Goal: Navigation & Orientation: Find specific page/section

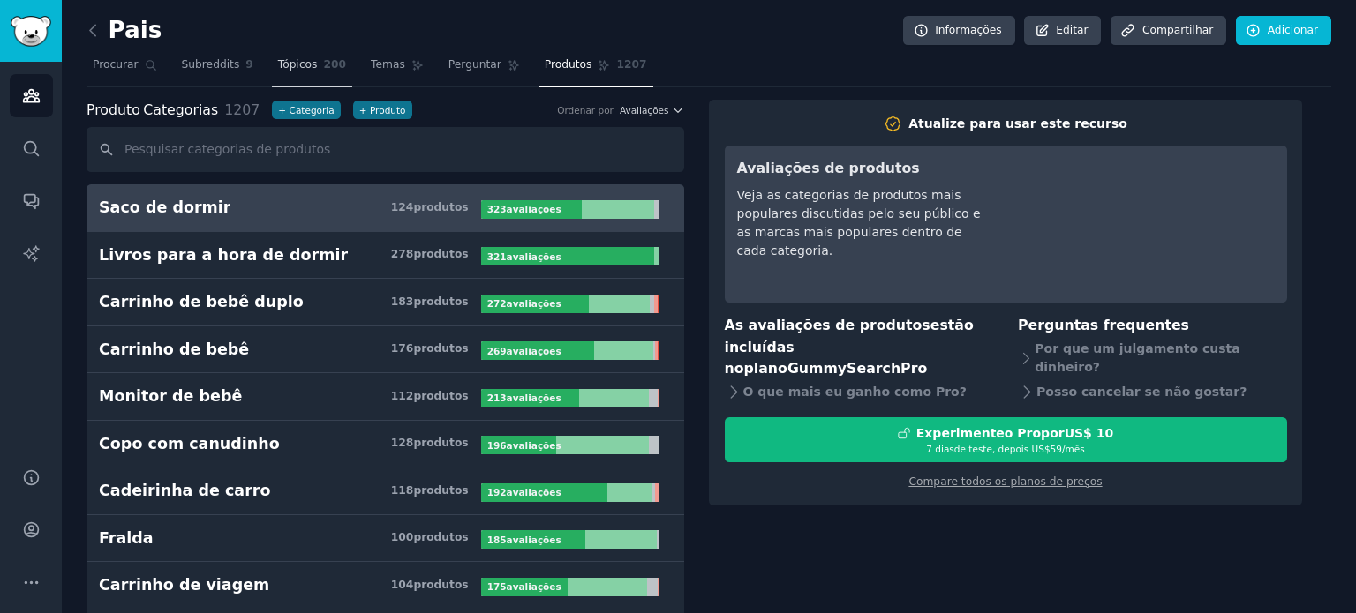
click at [324, 70] on font "200" at bounding box center [335, 64] width 23 height 12
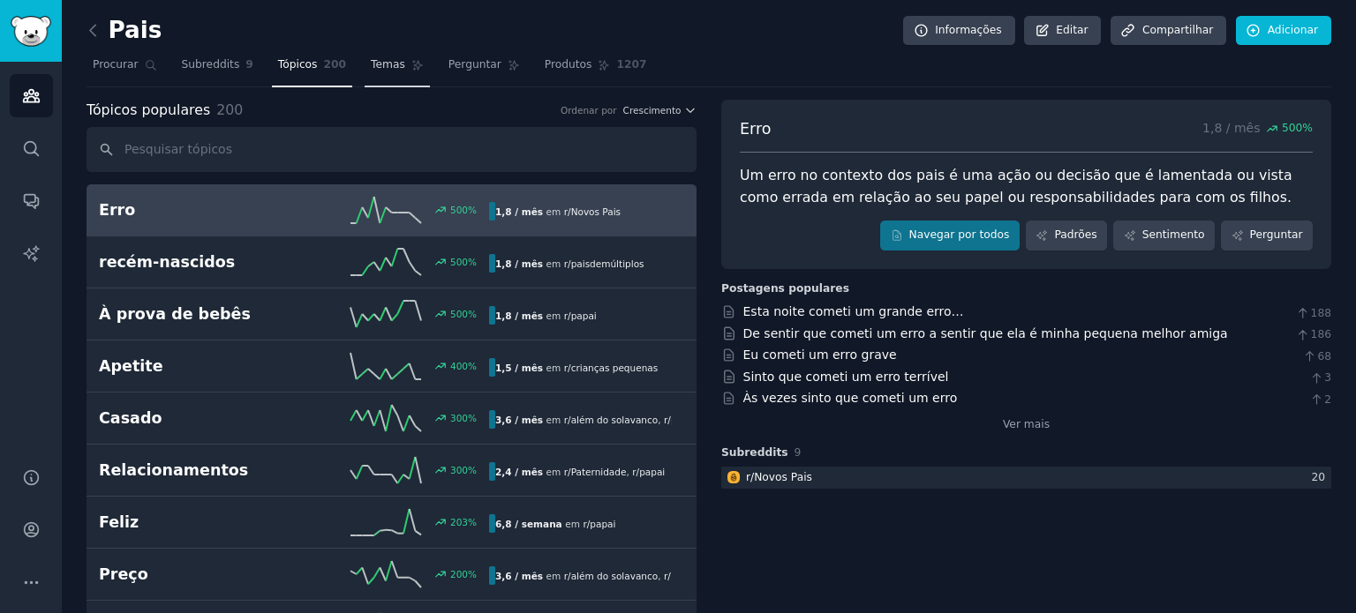
click at [371, 64] on font "Temas" at bounding box center [388, 64] width 34 height 12
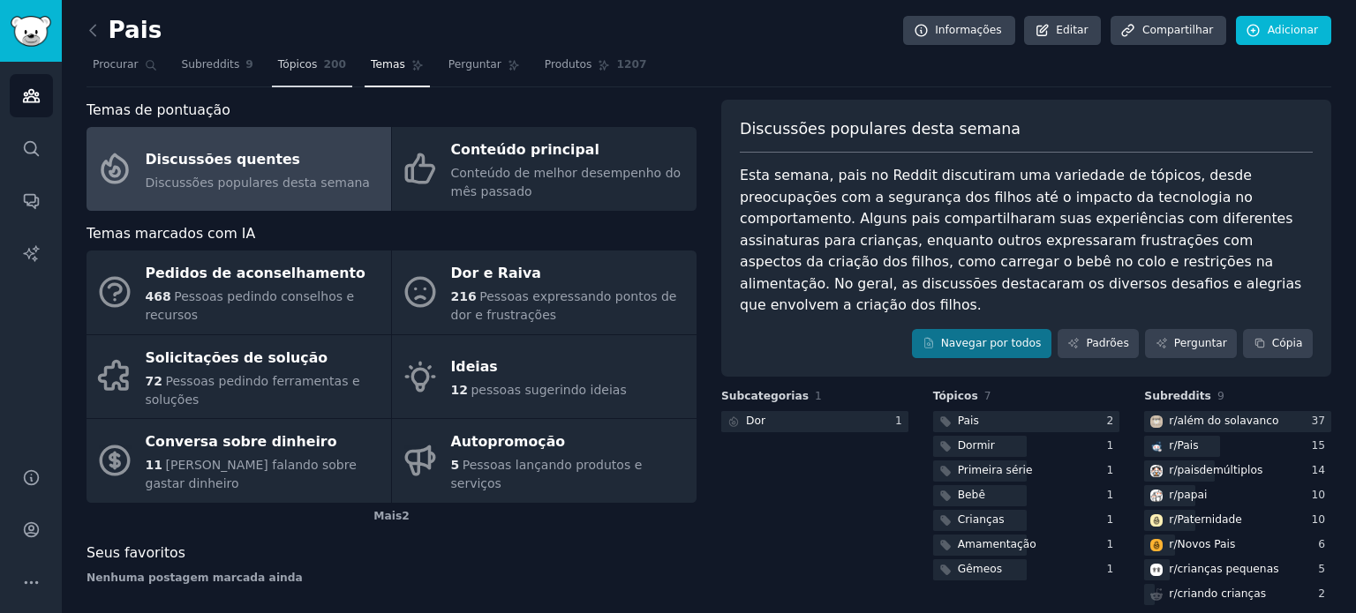
click at [290, 66] on font "Tópicos" at bounding box center [298, 64] width 40 height 12
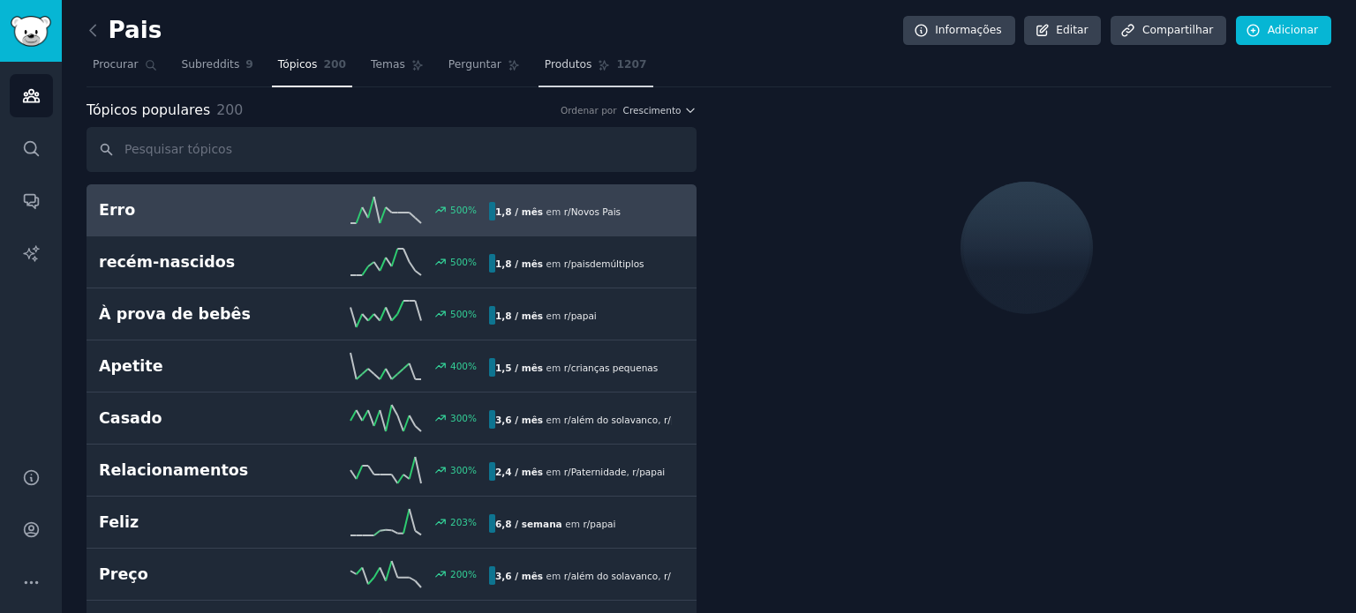
click at [565, 64] on link "Produtos 1207" at bounding box center [595, 69] width 115 height 36
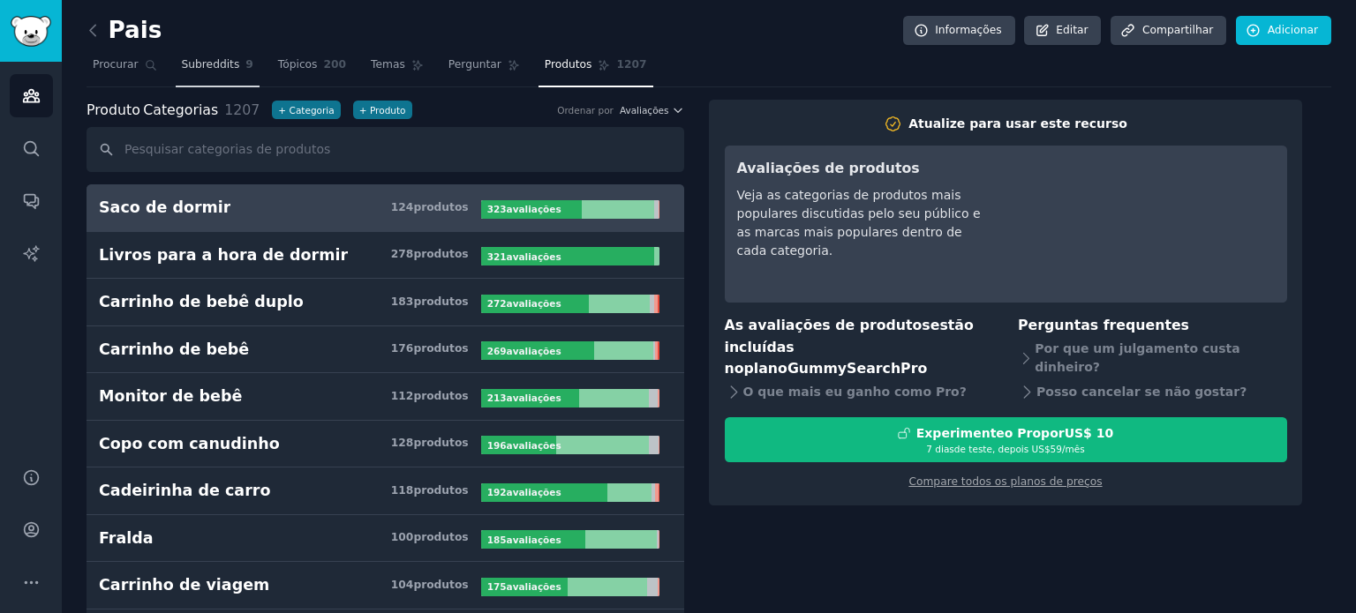
click at [207, 64] on font "Subreddits" at bounding box center [211, 64] width 58 height 12
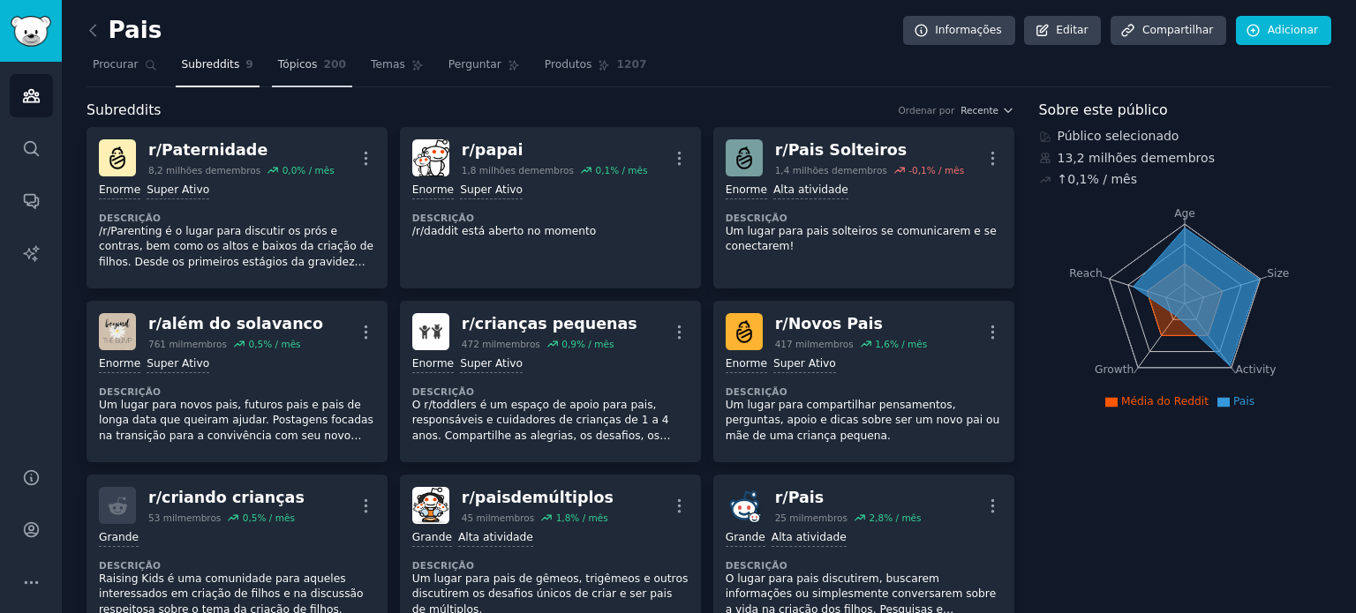
click at [282, 53] on link "Tópicos 200" at bounding box center [312, 69] width 80 height 36
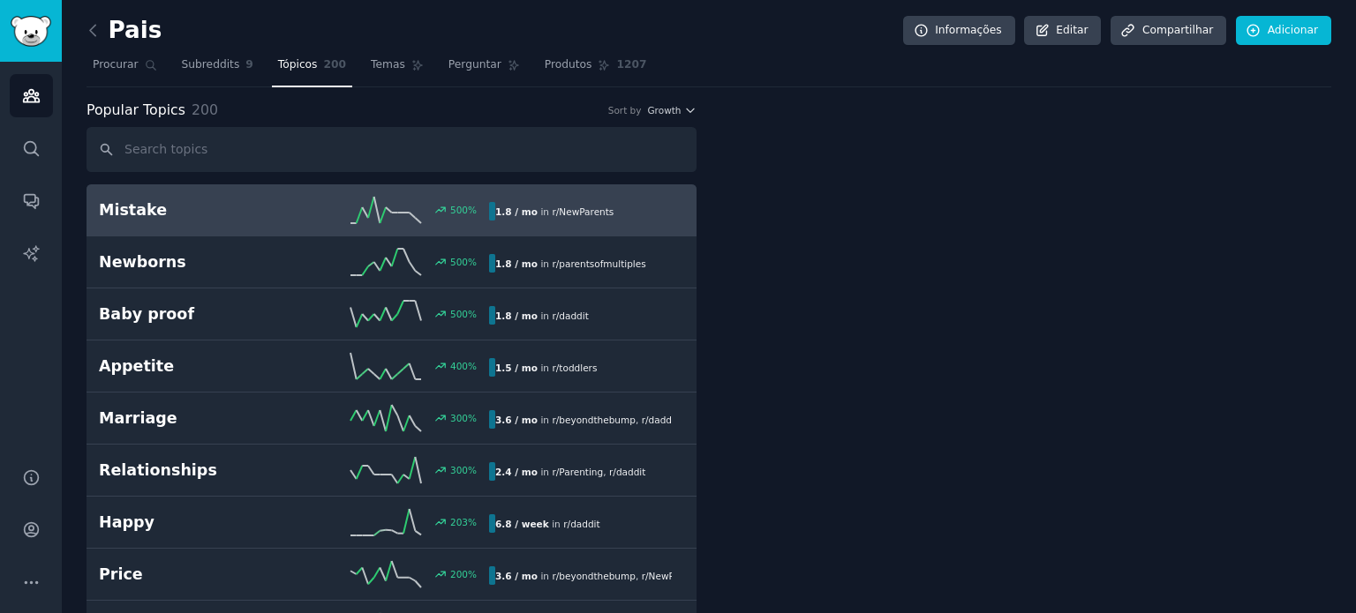
click at [283, 66] on font "Tópicos" at bounding box center [298, 64] width 40 height 12
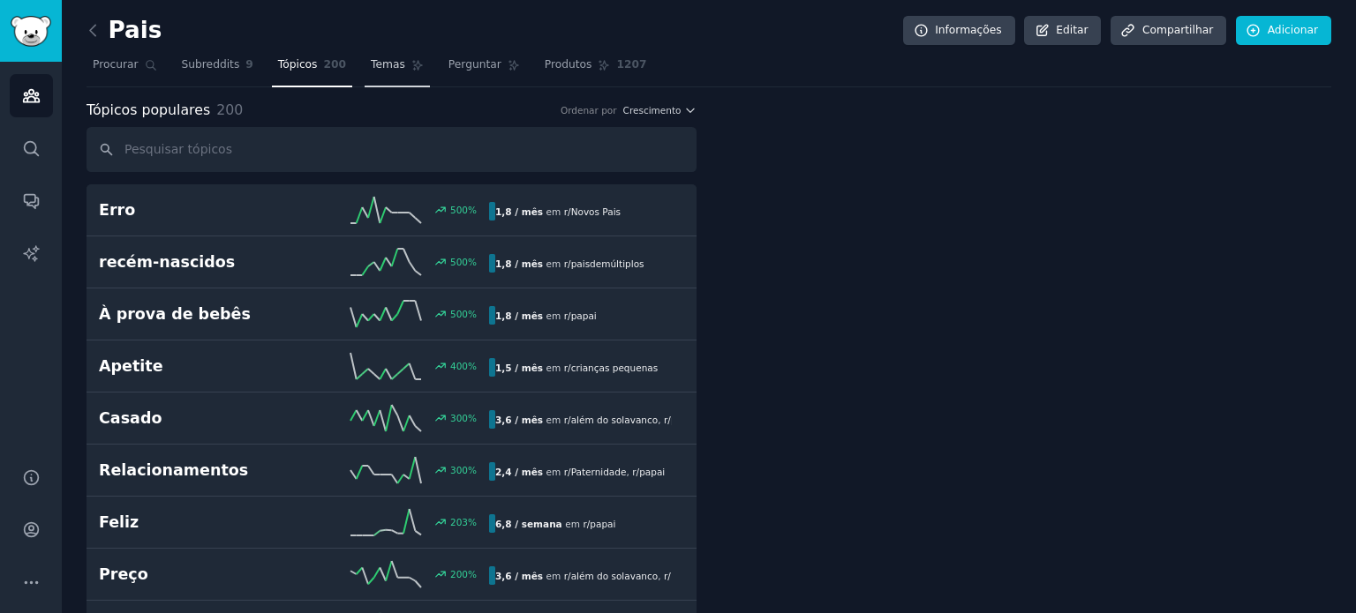
click at [365, 70] on link "Temas" at bounding box center [397, 69] width 65 height 36
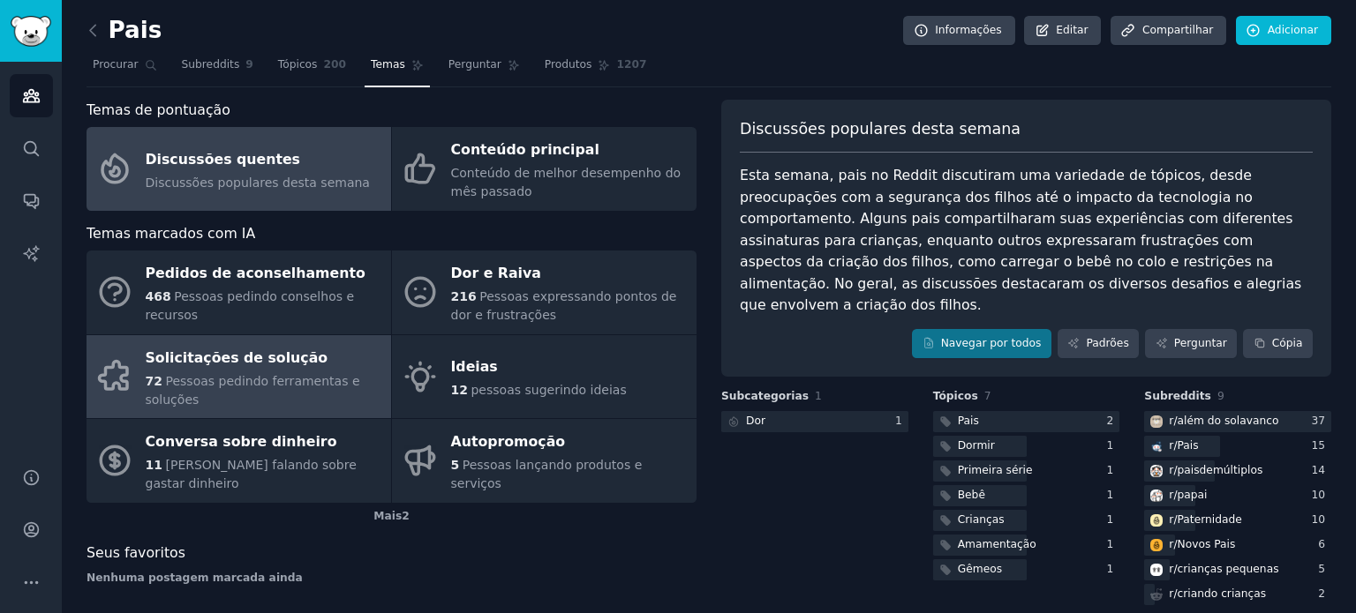
click at [290, 356] on font "Solicitações de solução" at bounding box center [237, 358] width 183 height 17
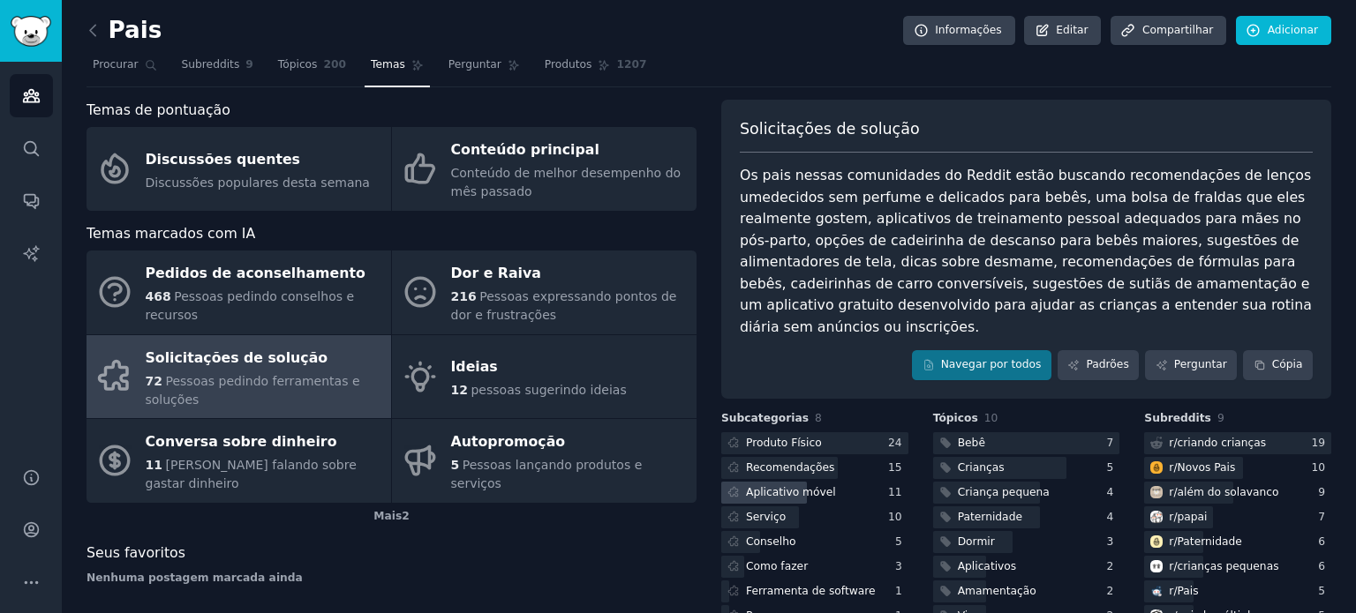
click at [838, 482] on div "Aplicativo móvel" at bounding box center [814, 493] width 187 height 22
